Goal: Transaction & Acquisition: Purchase product/service

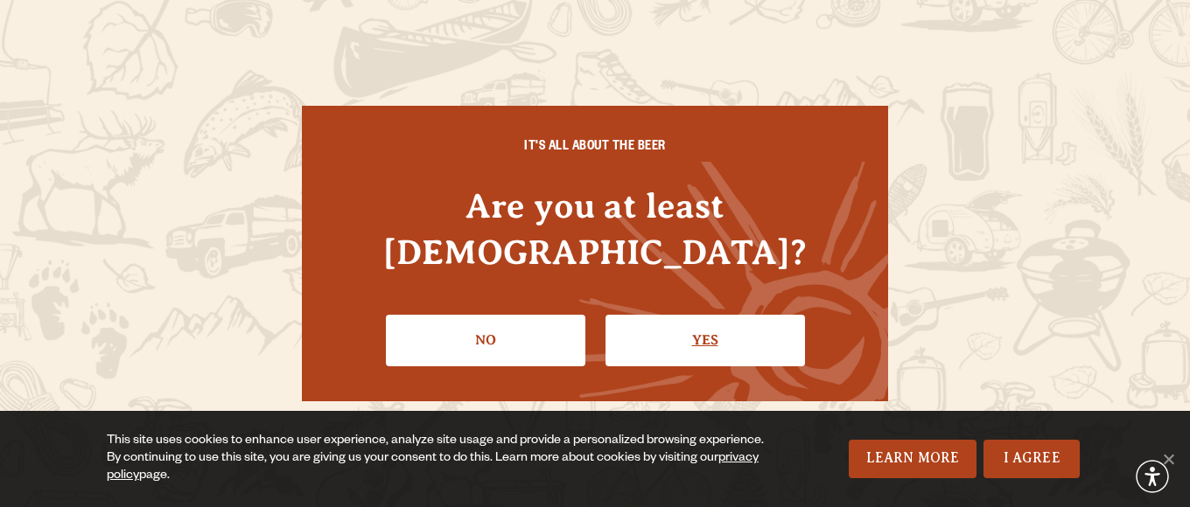
click at [664, 316] on link "Yes" at bounding box center [704, 340] width 199 height 51
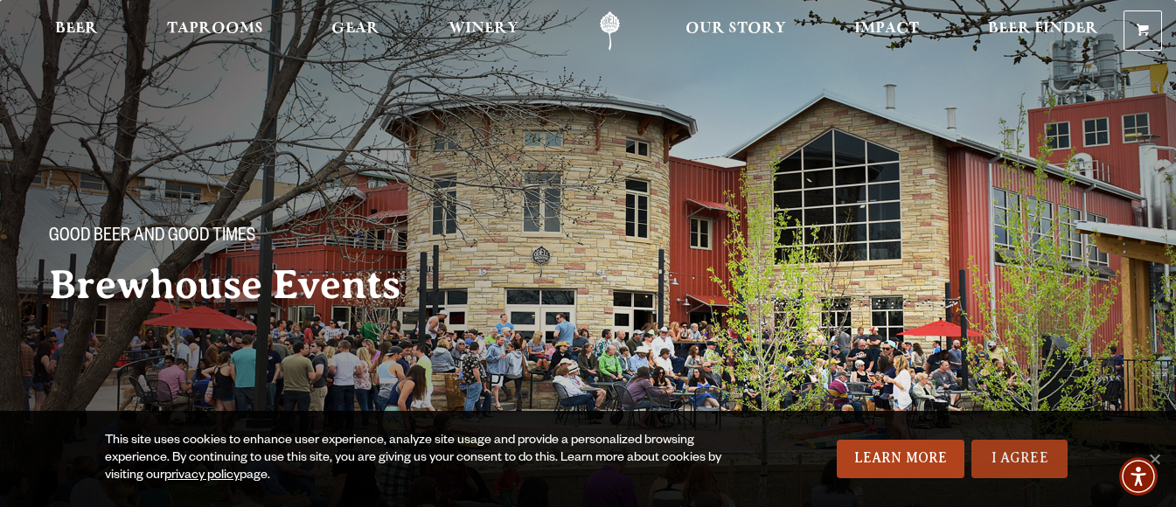
click at [1039, 462] on link "I Agree" at bounding box center [1020, 459] width 96 height 38
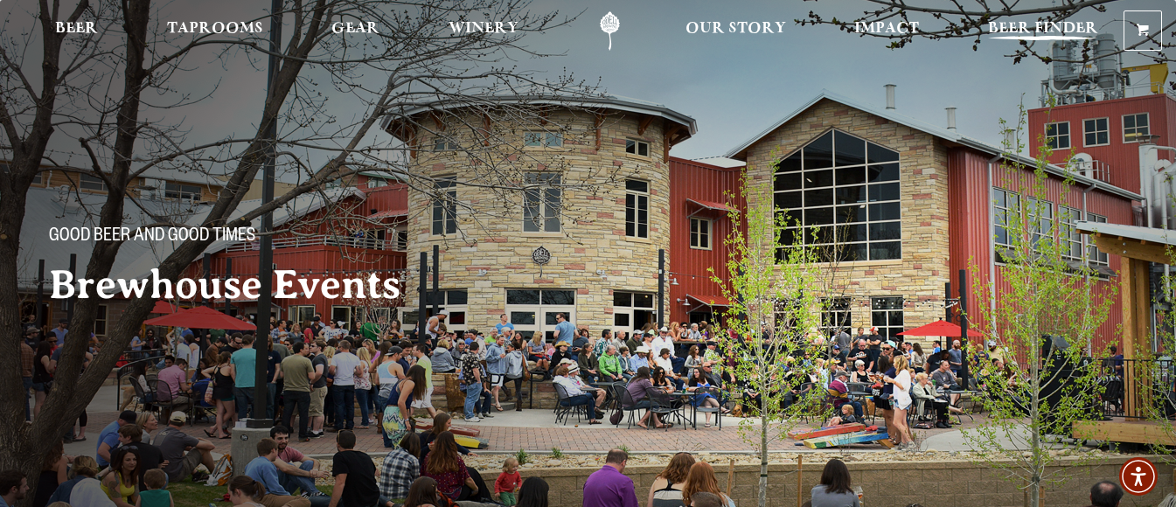
click at [1057, 29] on span "Beer Finder" at bounding box center [1043, 29] width 110 height 14
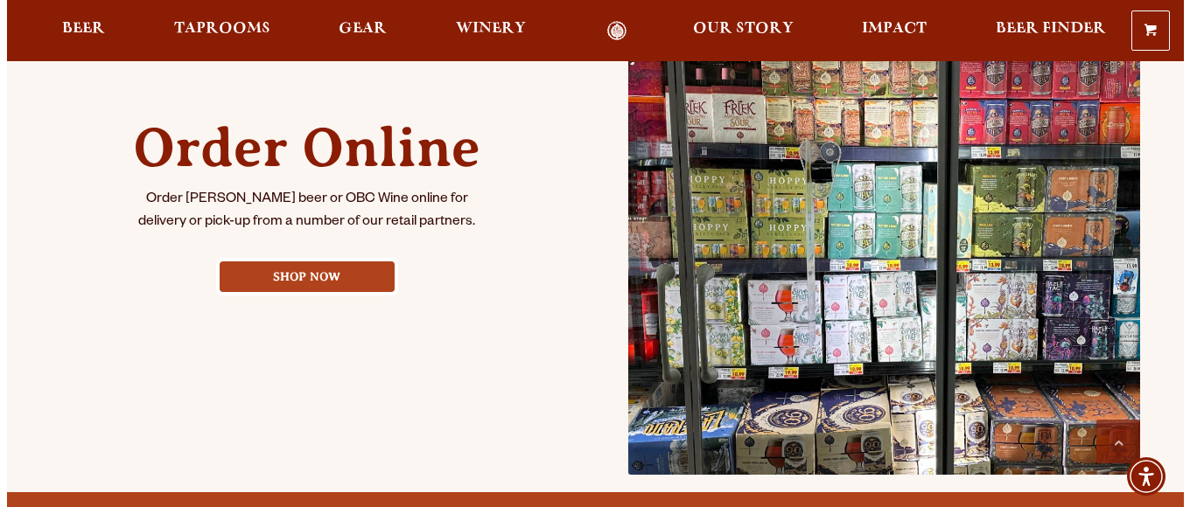
scroll to position [790, 0]
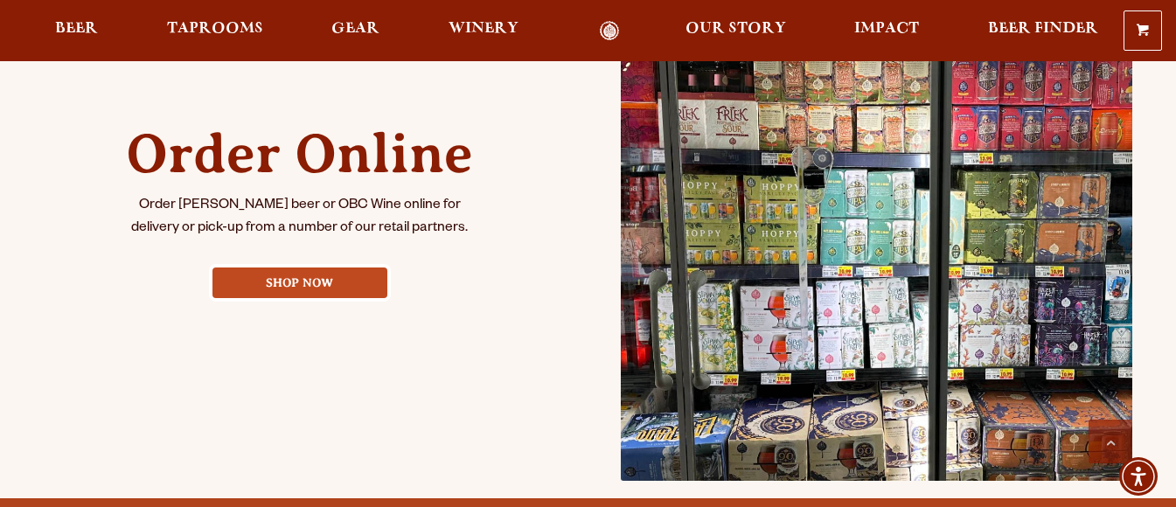
click at [314, 288] on link "Shop Now" at bounding box center [300, 283] width 175 height 31
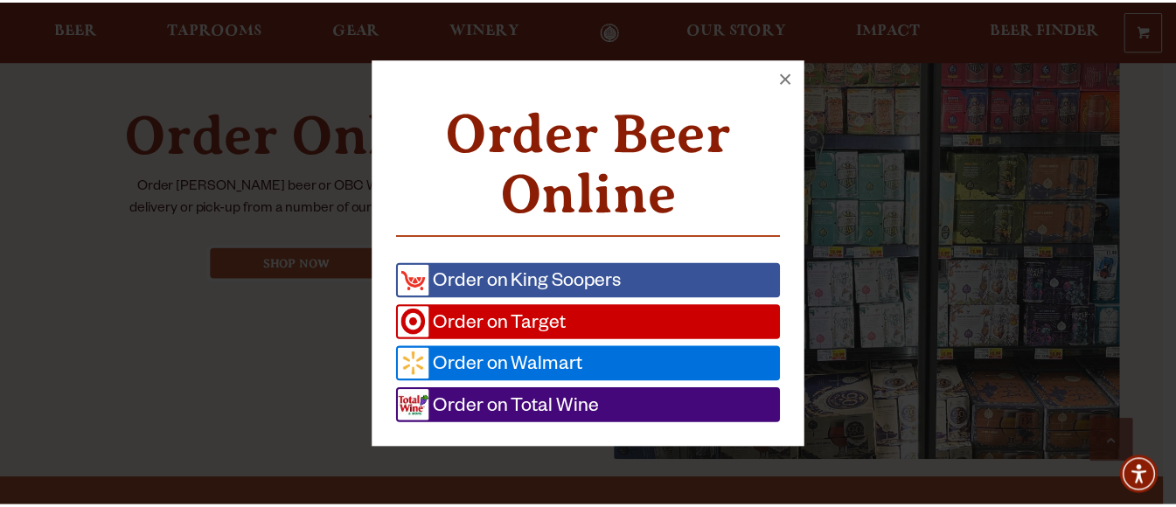
scroll to position [810, 0]
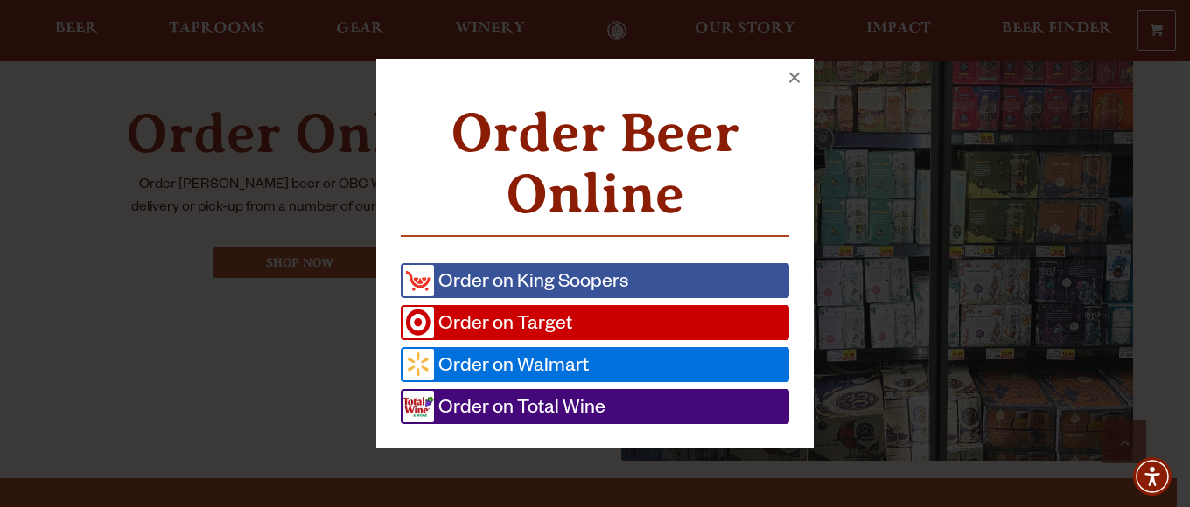
click at [269, 339] on div "Order Beer Online Order on King Soopers Order on Target Order on Walmart Order …" at bounding box center [595, 254] width 1176 height 426
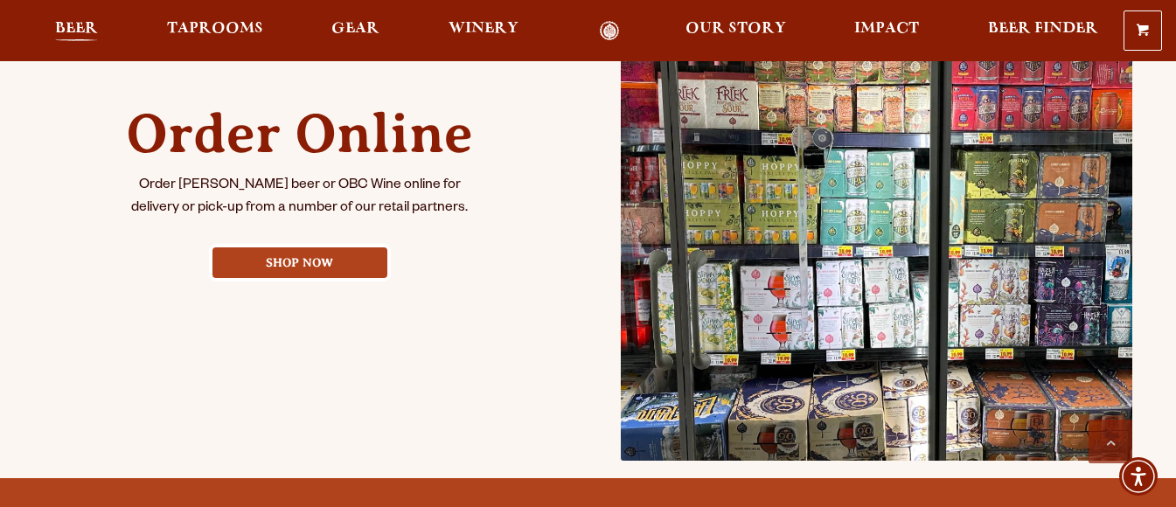
click at [99, 27] on link "Beer" at bounding box center [77, 31] width 66 height 20
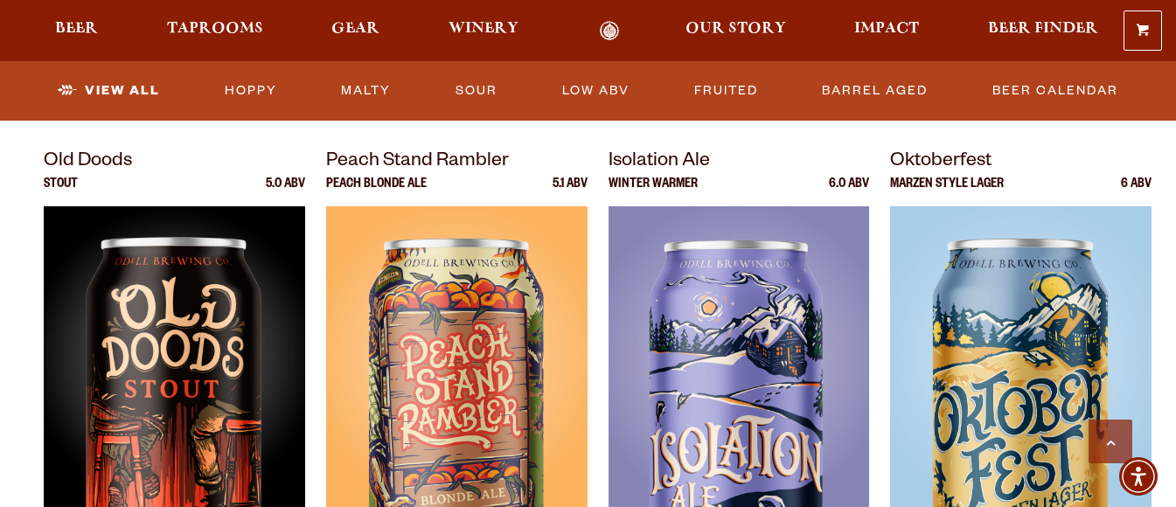
scroll to position [2546, 0]
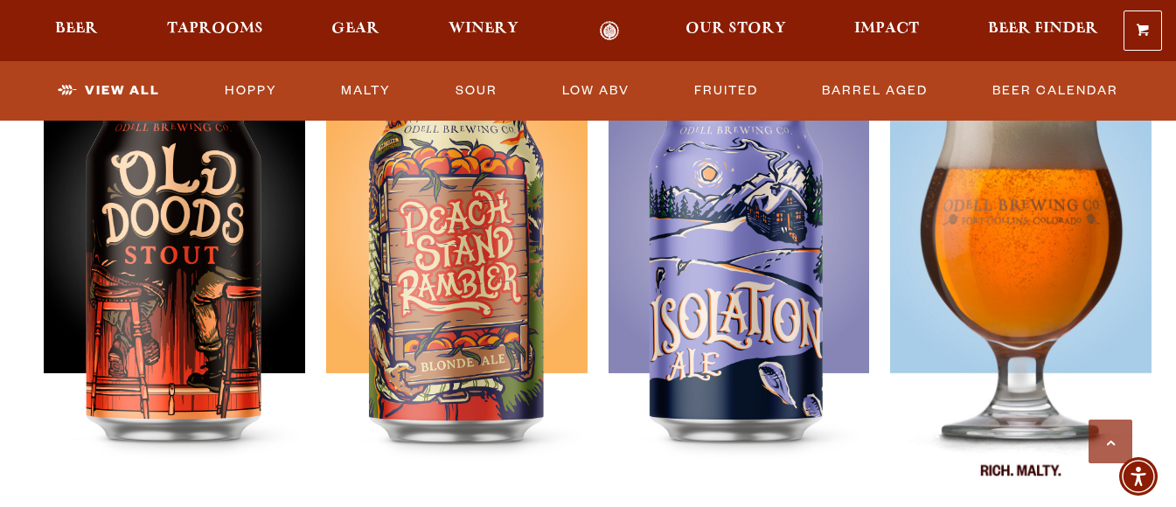
click at [1038, 280] on img at bounding box center [1021, 291] width 262 height 437
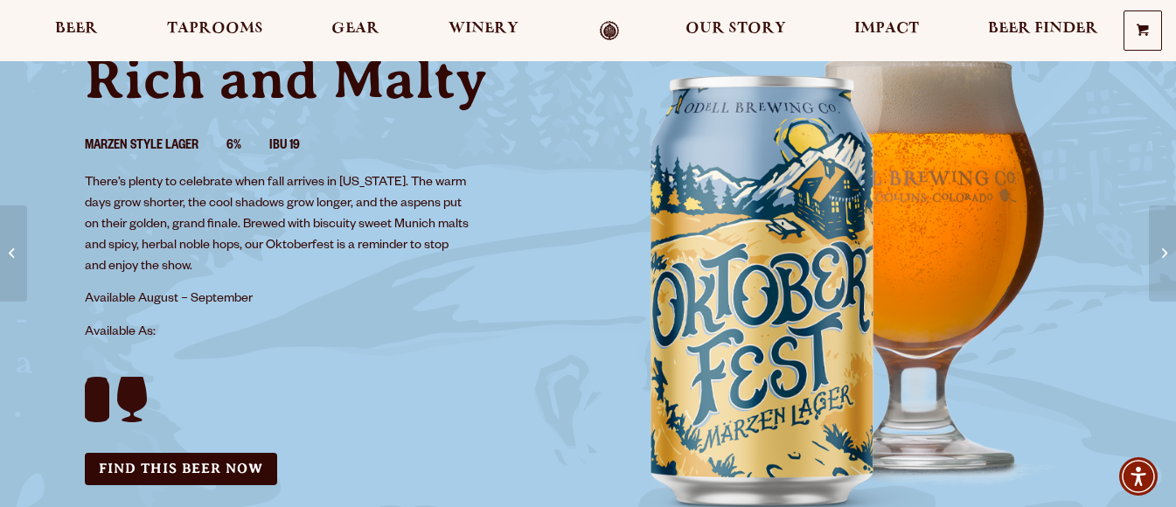
scroll to position [258, 0]
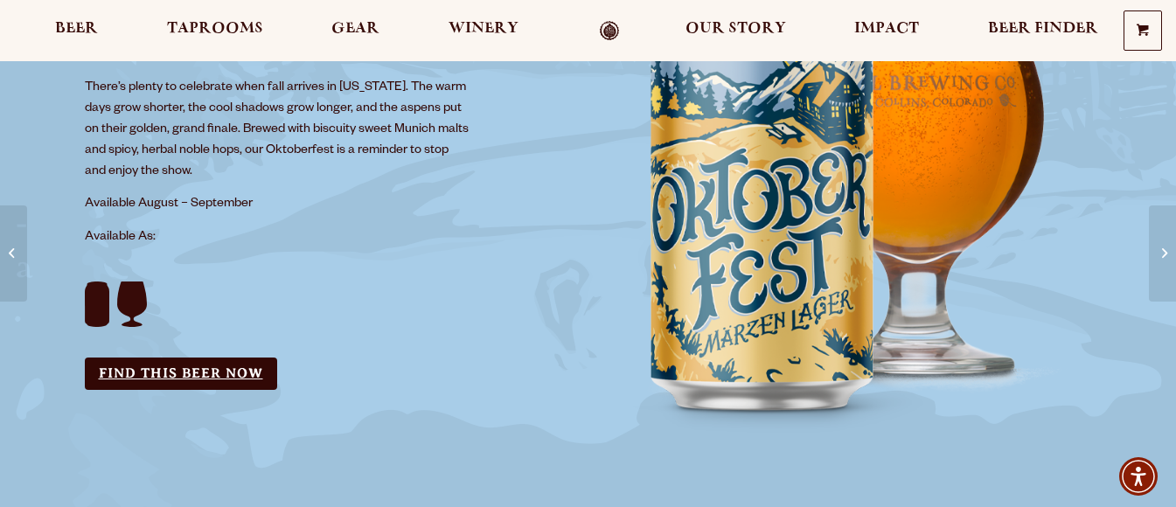
click at [171, 385] on link "Find this Beer Now" at bounding box center [181, 374] width 192 height 32
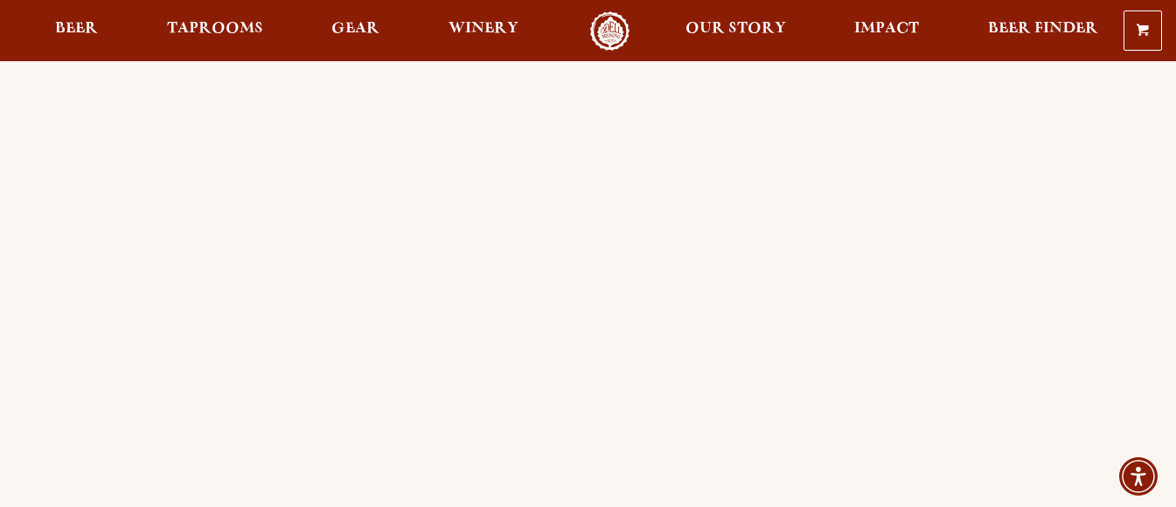
scroll to position [97, 0]
